Goal: Manage account settings

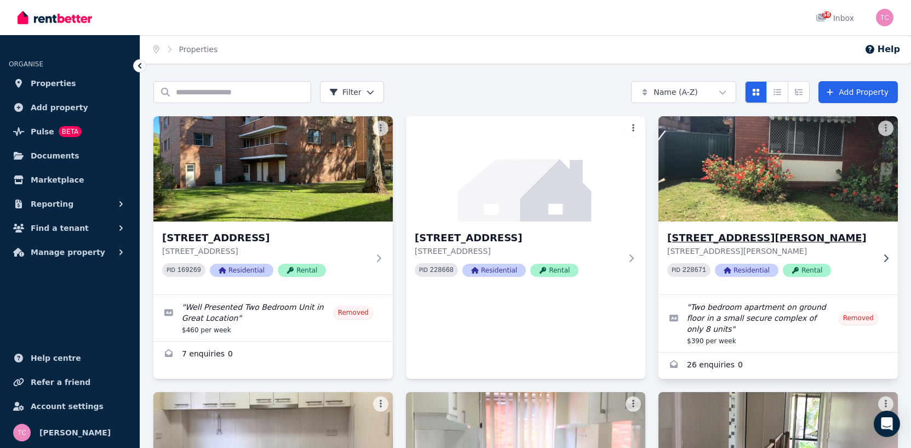
click at [756, 179] on img at bounding box center [779, 168] width 252 height 111
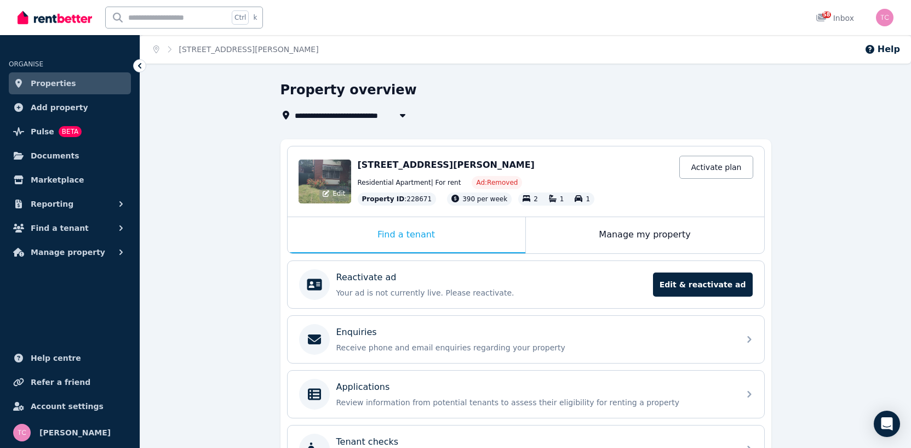
click at [340, 182] on div "Edit" at bounding box center [325, 181] width 53 height 44
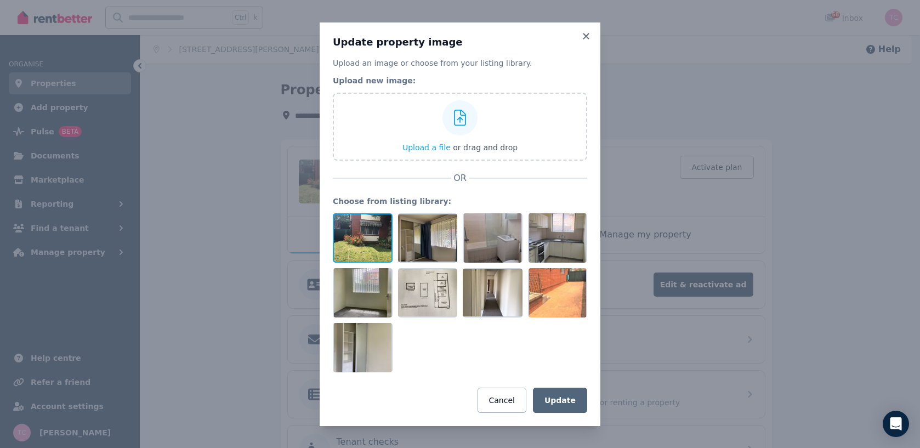
click at [361, 226] on div at bounding box center [363, 237] width 60 height 49
click at [444, 390] on div "Cancel Update" at bounding box center [460, 400] width 254 height 25
click at [586, 32] on icon at bounding box center [585, 36] width 11 height 10
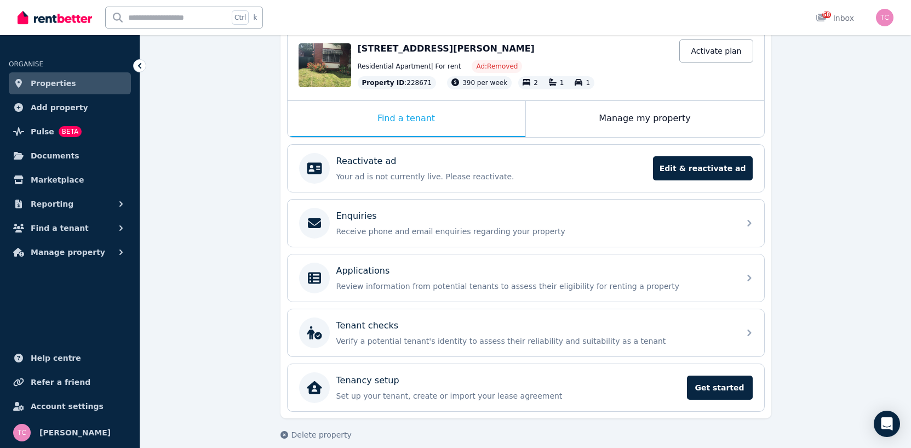
scroll to position [128, 0]
